Goal: Register for event/course

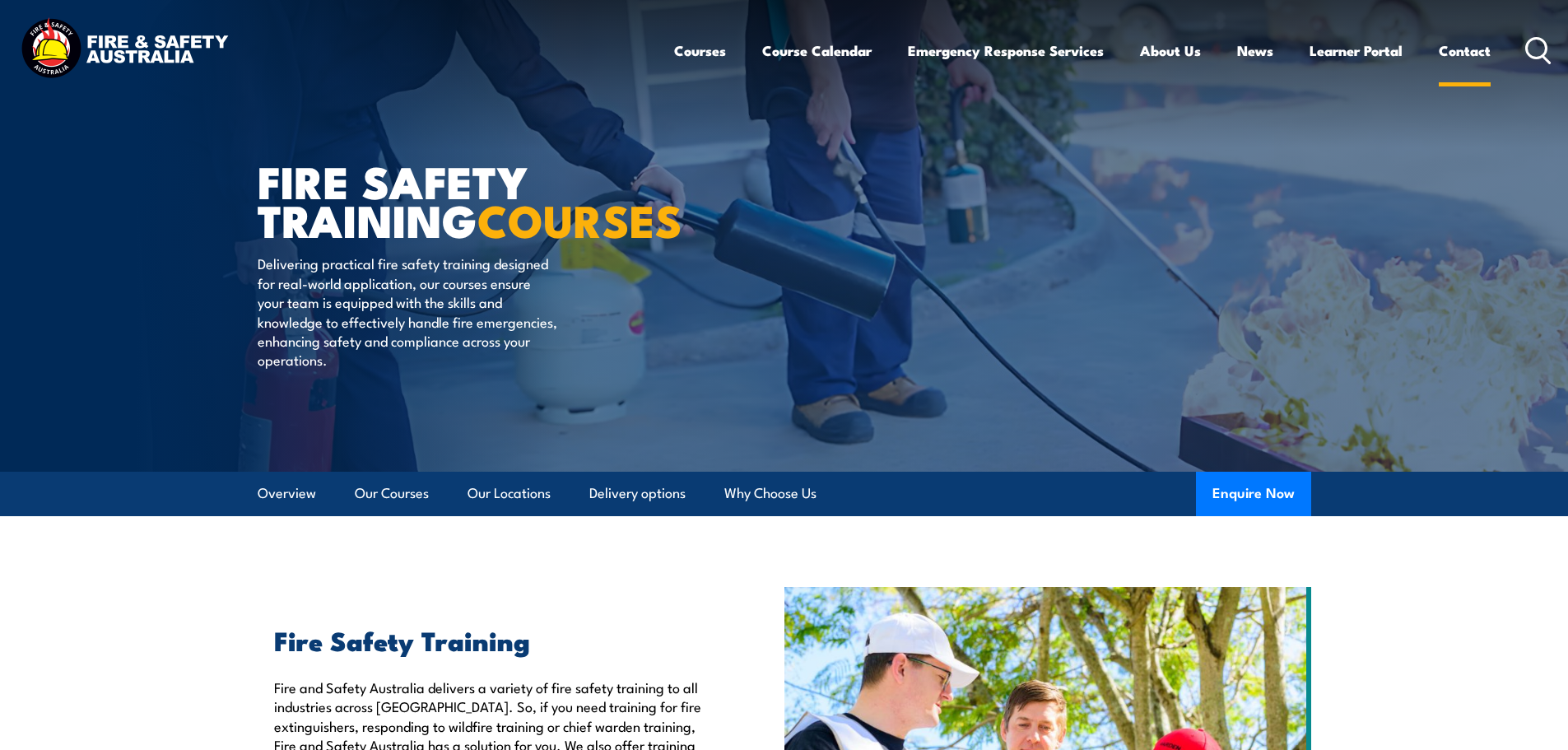
click at [1450, 57] on link "Contact" at bounding box center [1465, 50] width 52 height 44
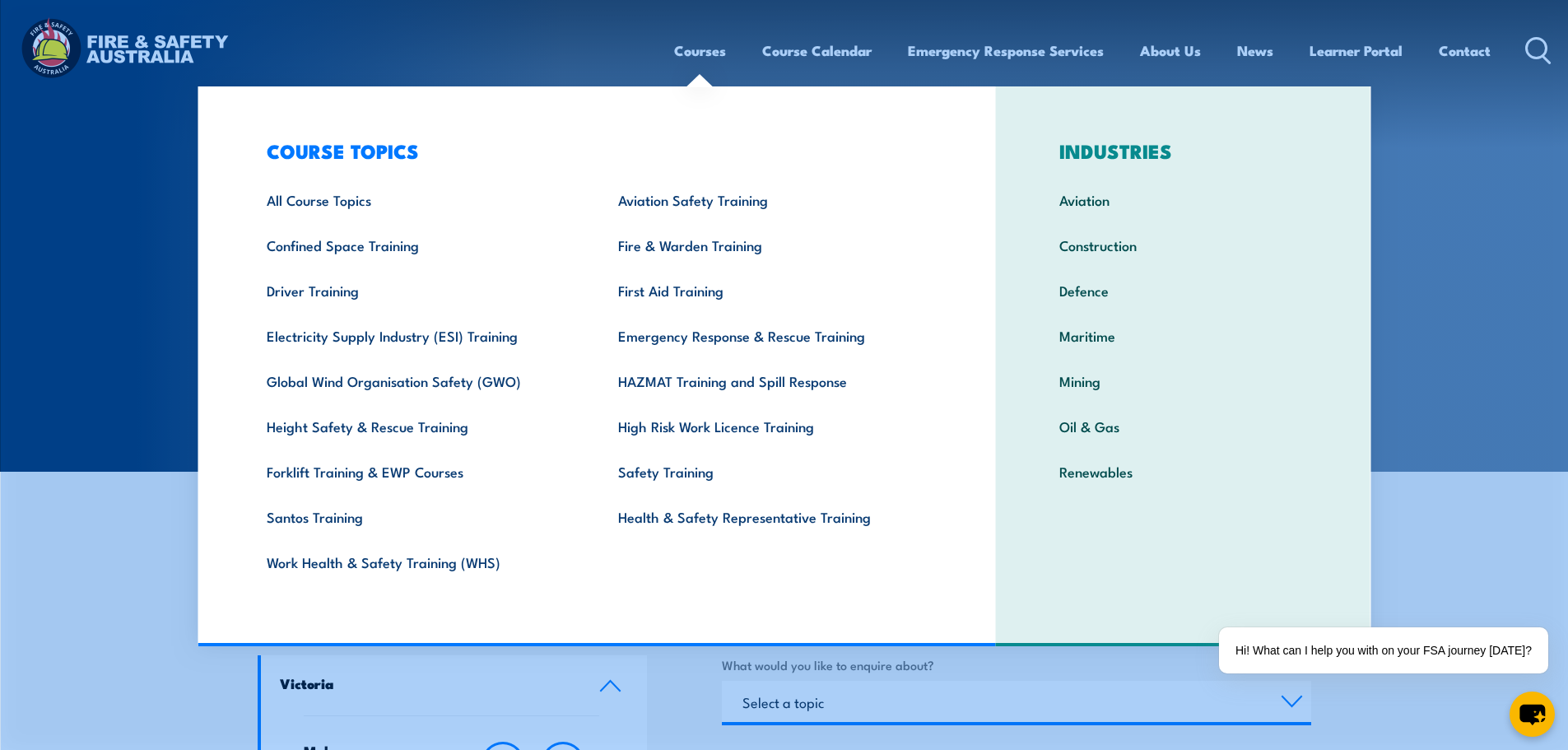
click at [690, 54] on link "Courses" at bounding box center [700, 50] width 52 height 44
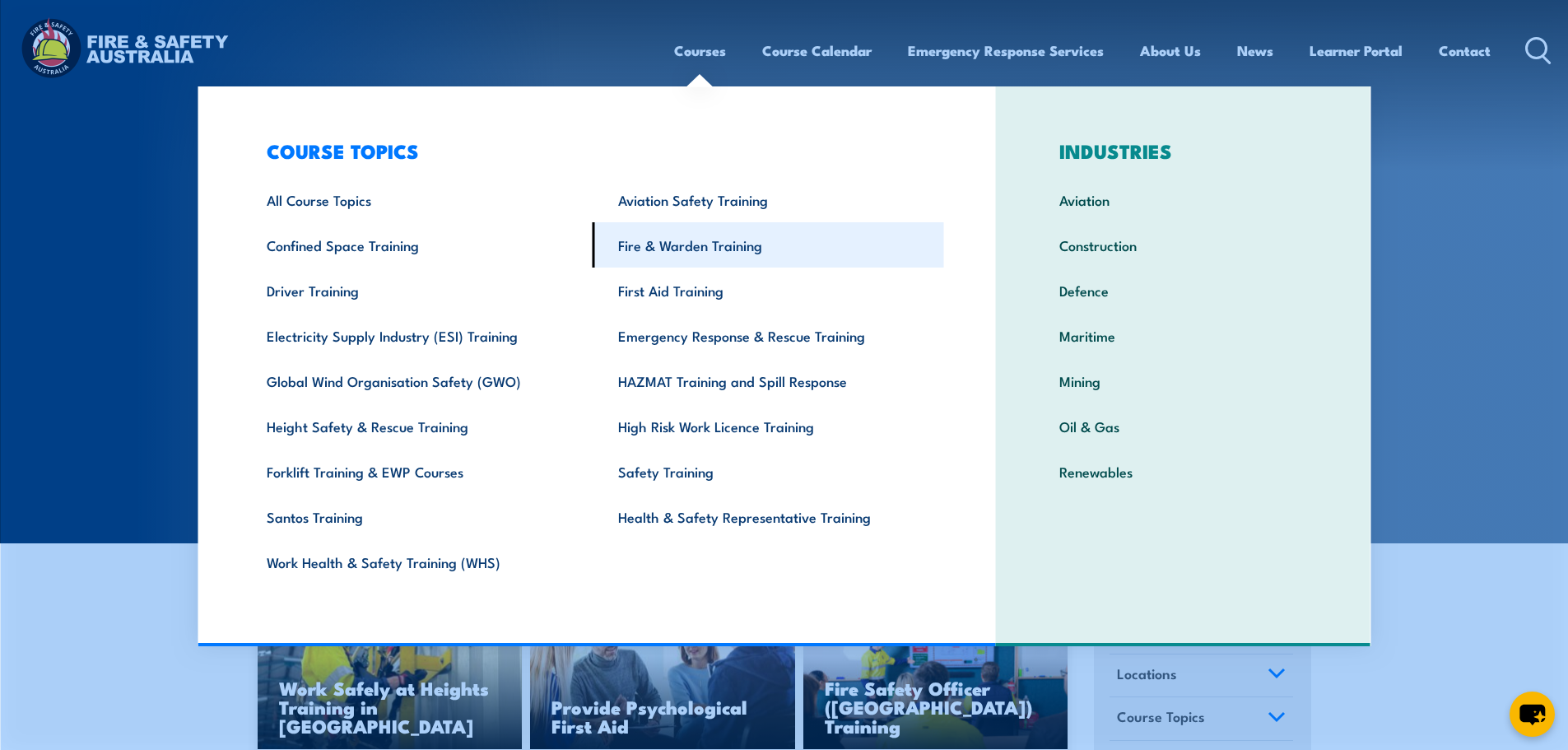
click at [644, 249] on link "Fire & Warden Training" at bounding box center [769, 245] width 352 height 45
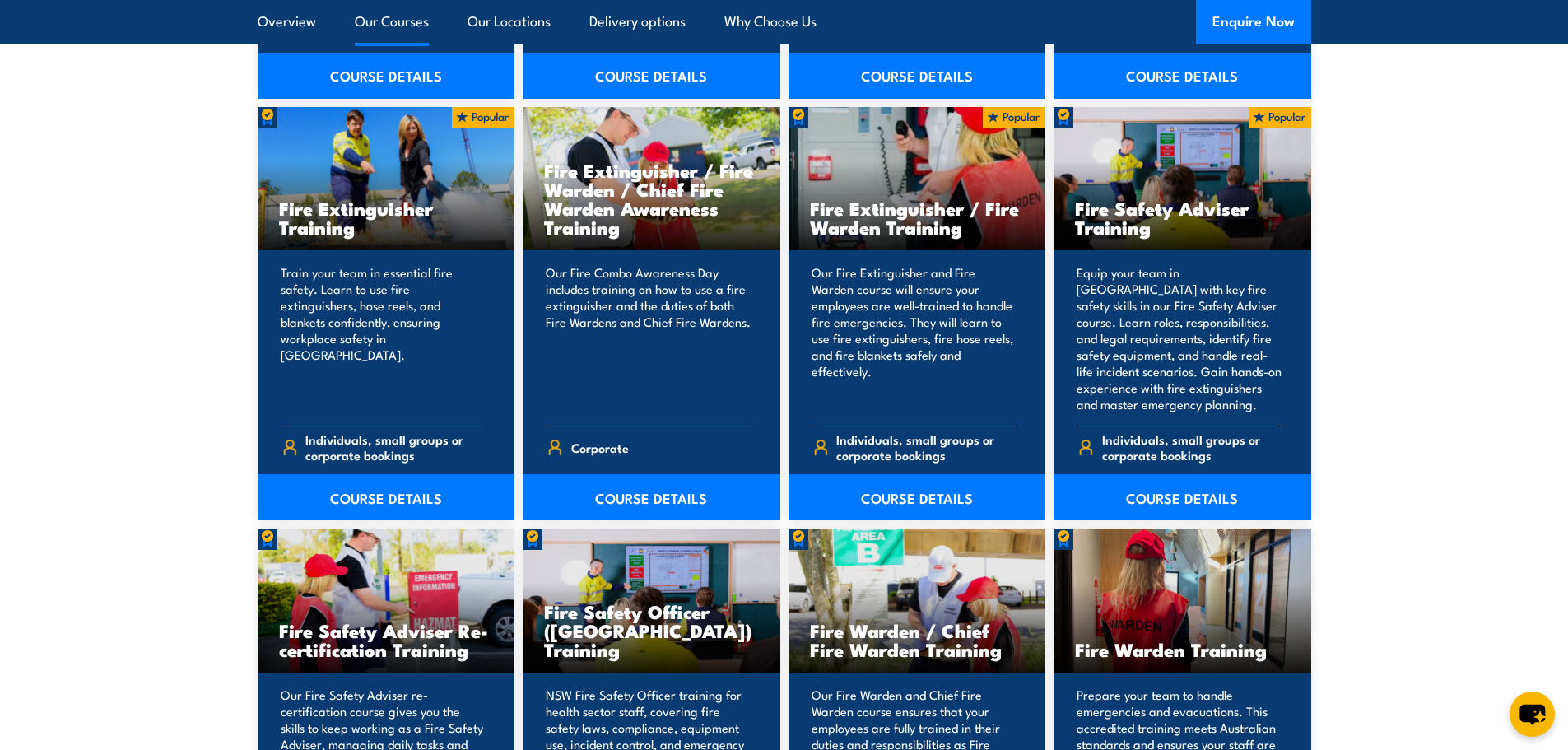
scroll to position [1893, 0]
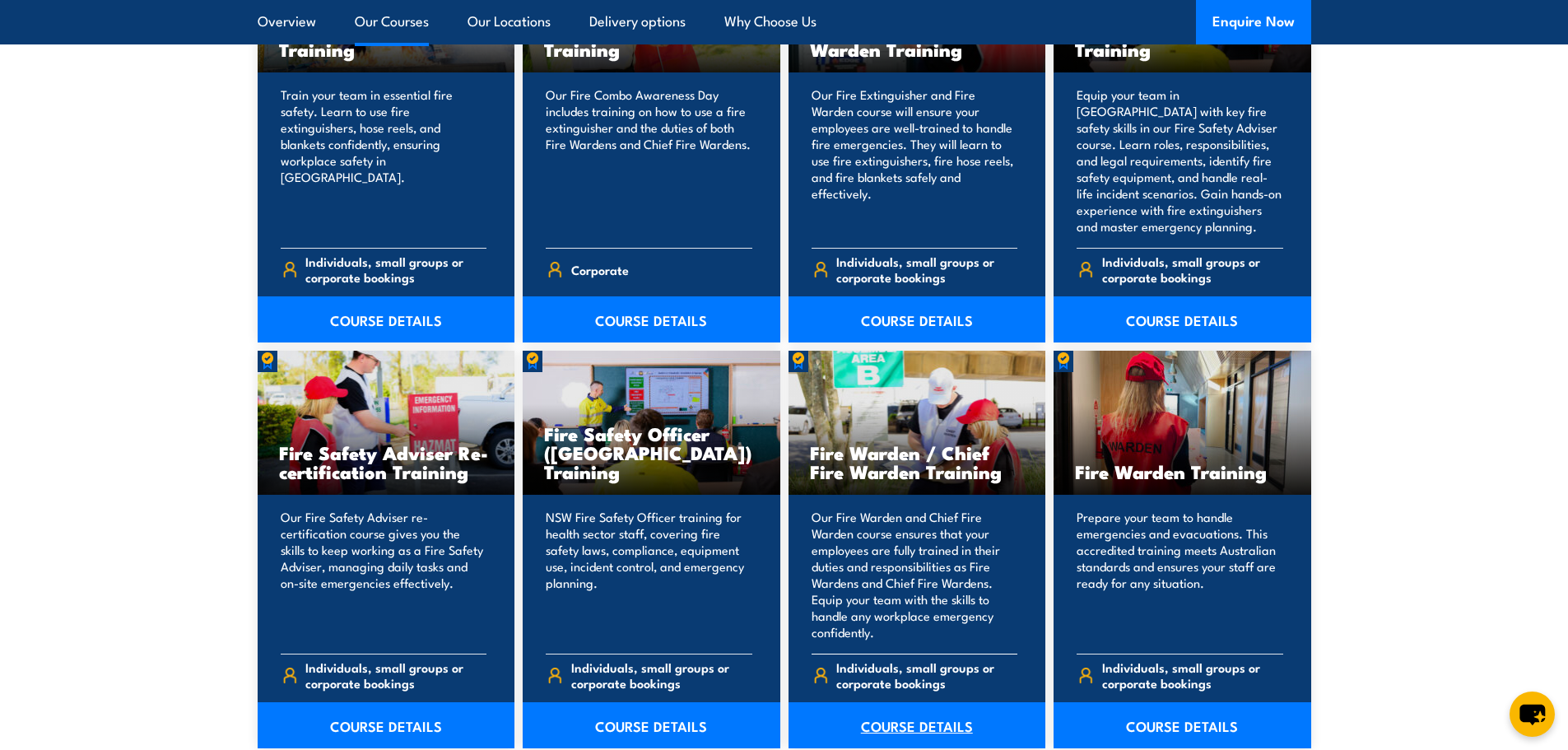
click at [907, 726] on link "COURSE DETAILS" at bounding box center [917, 725] width 257 height 46
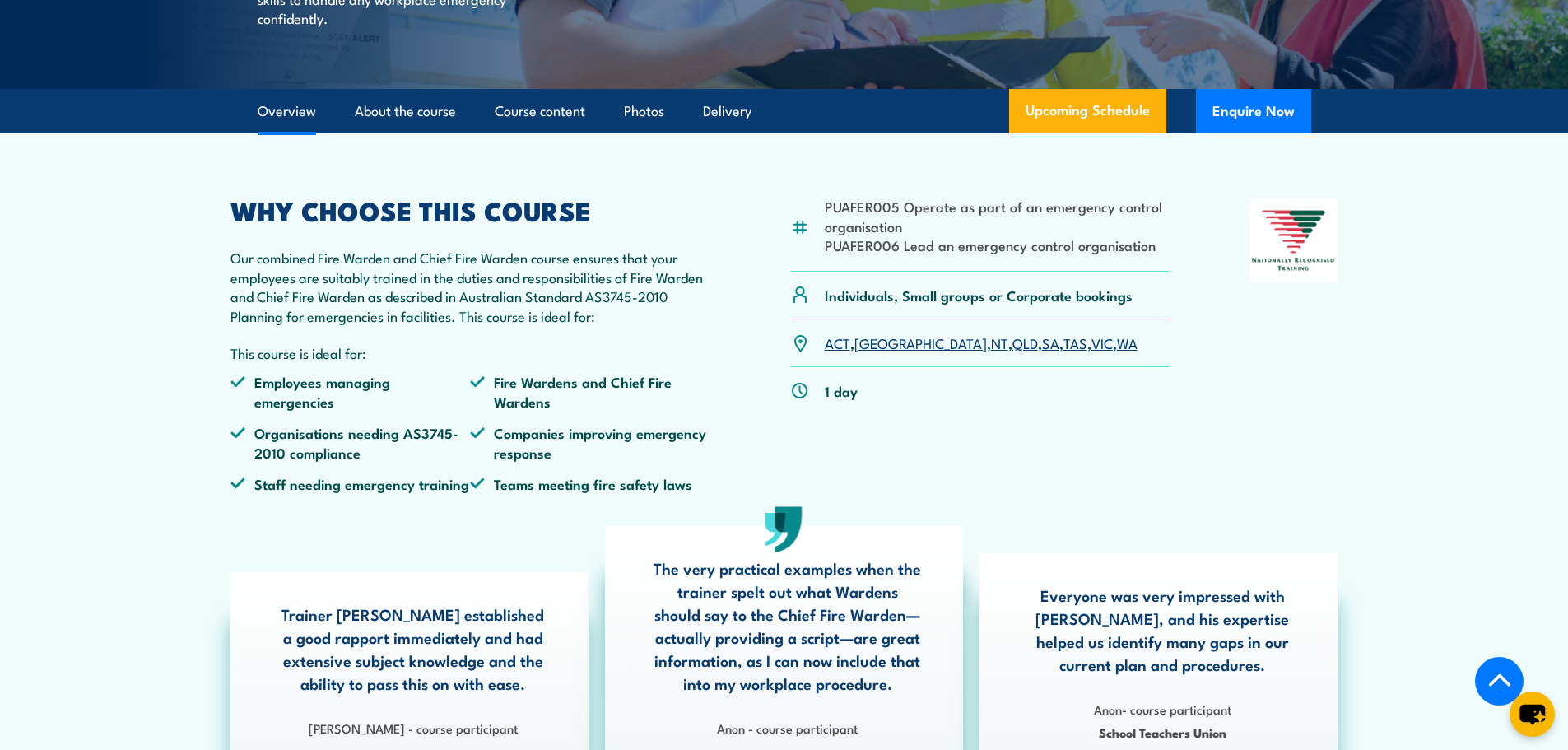
scroll to position [412, 0]
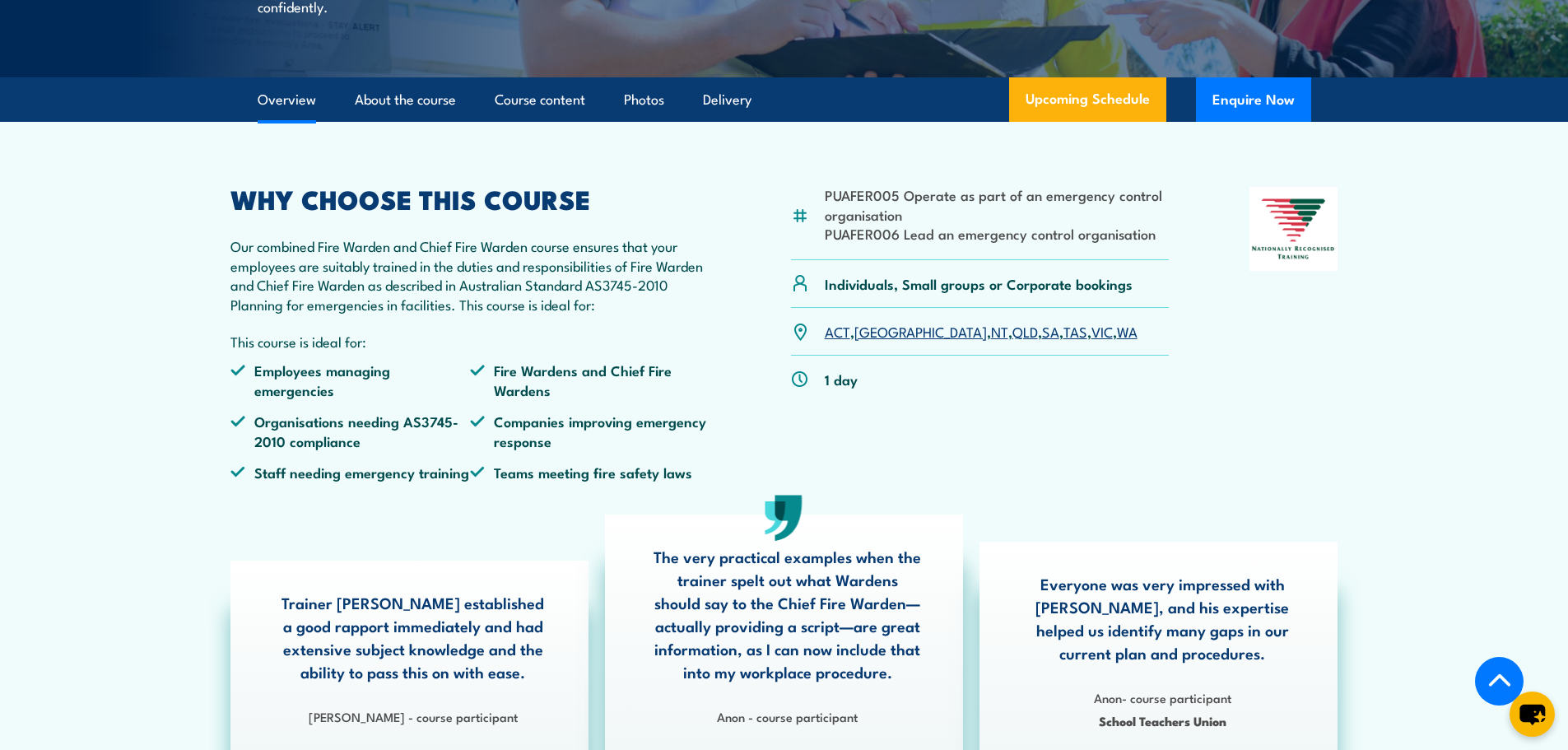
click at [1091, 341] on link "VIC" at bounding box center [1102, 331] width 22 height 20
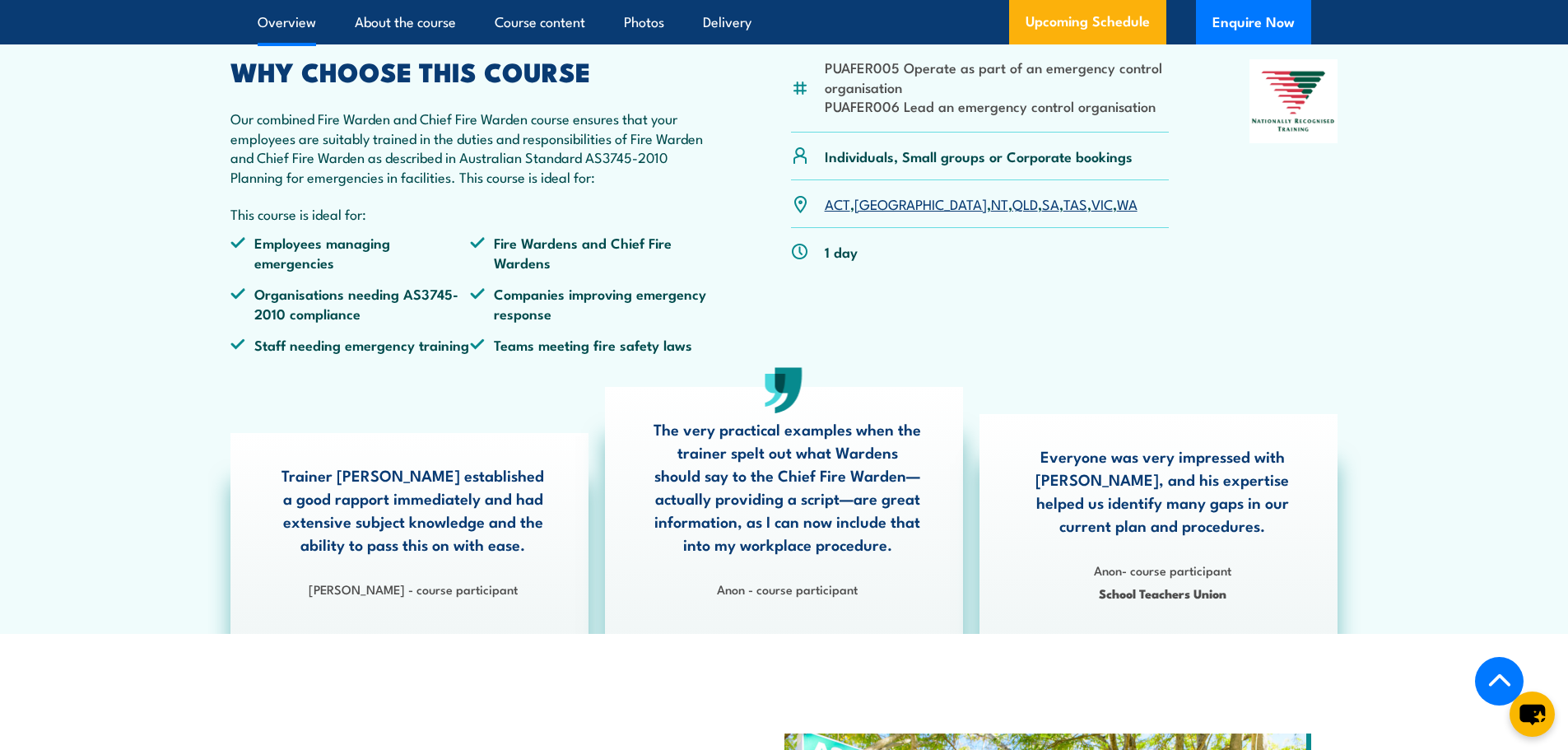
scroll to position [493, 0]
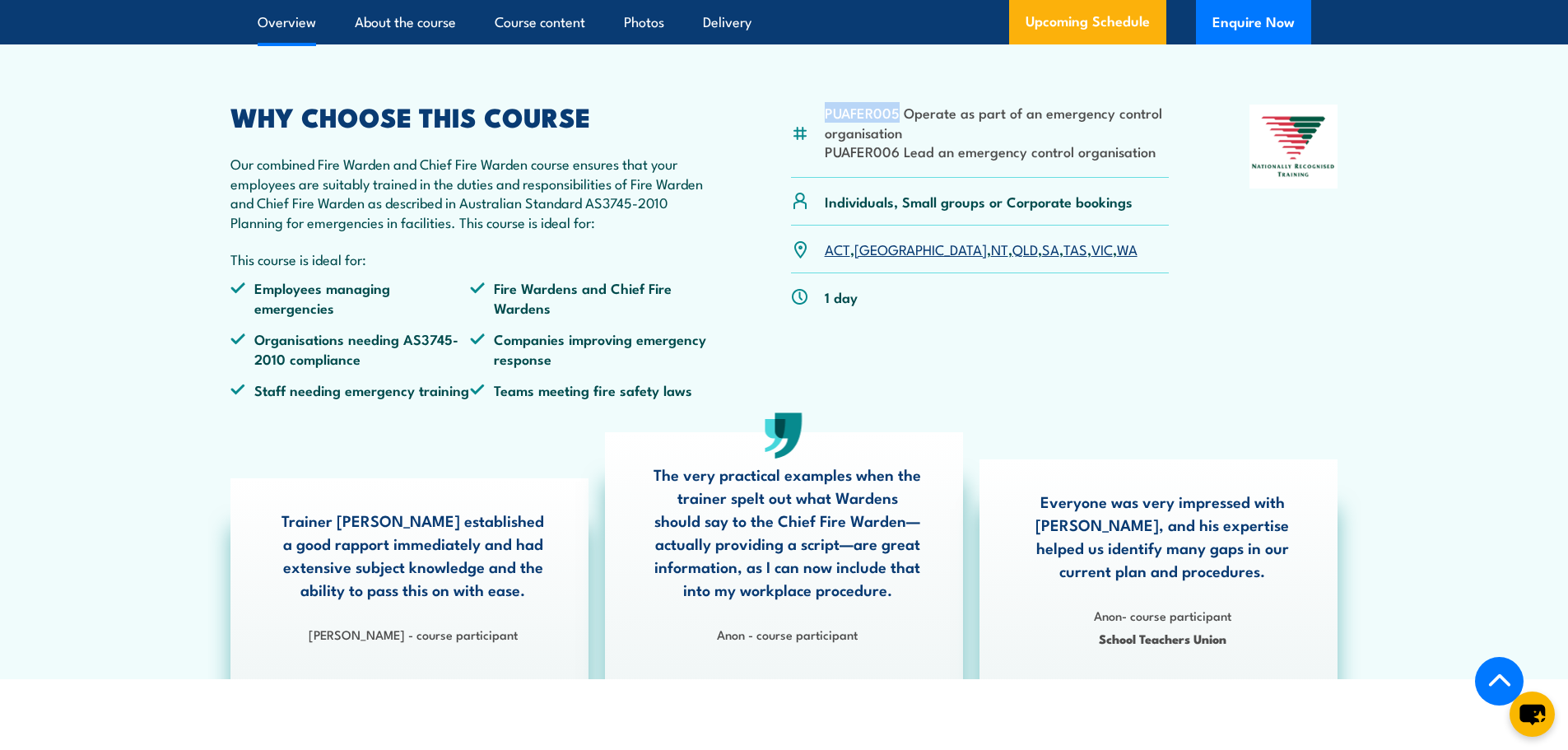
drag, startPoint x: 896, startPoint y: 148, endPoint x: 827, endPoint y: 152, distance: 69.1
click at [827, 142] on li "PUAFER005 Operate as part of an emergency control organisation" at bounding box center [997, 122] width 344 height 39
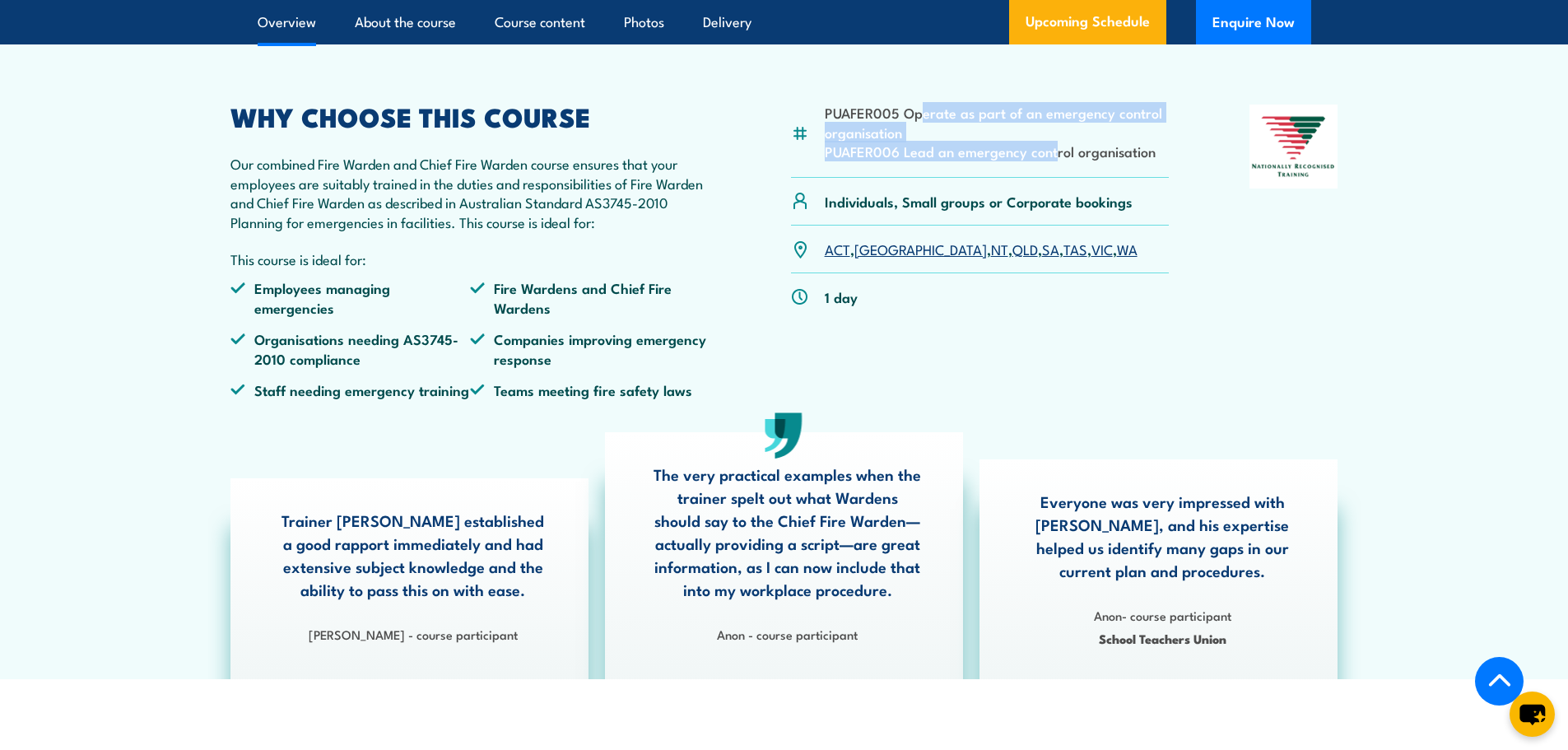
drag, startPoint x: 918, startPoint y: 149, endPoint x: 1054, endPoint y: 183, distance: 140.2
click at [1054, 161] on ul "PUAFER005 Operate as part of an emergency control organisation PUAFER006 Lead a…" at bounding box center [997, 132] width 344 height 57
click at [1147, 161] on li "PUAFER006 Lead an emergency control organisation" at bounding box center [997, 151] width 344 height 19
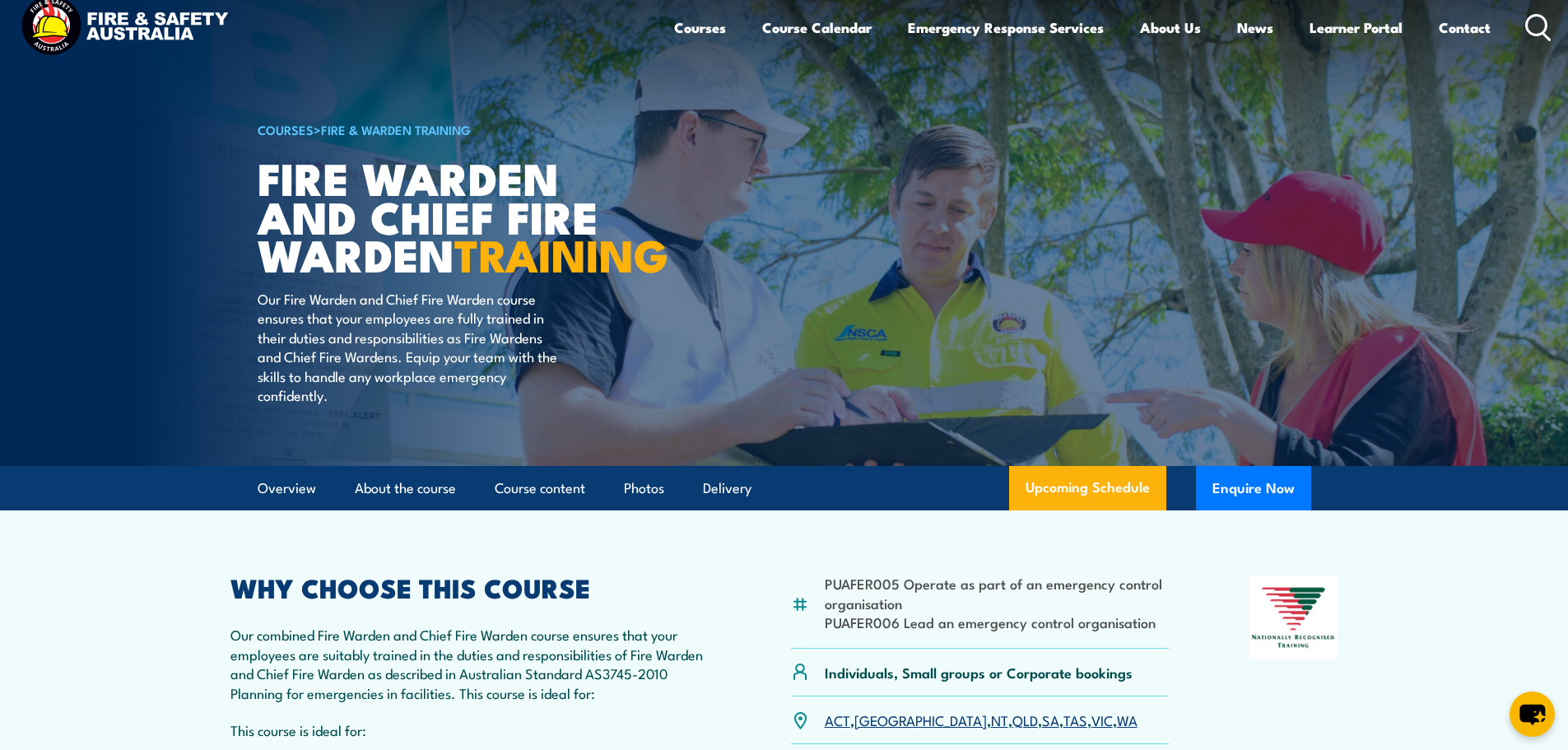
scroll to position [0, 0]
